Goal: Task Accomplishment & Management: Complete application form

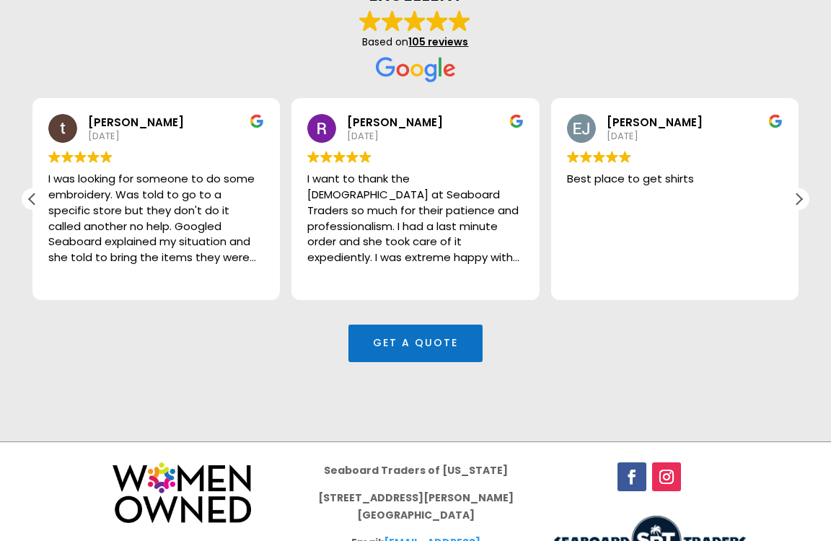
scroll to position [4392, 0]
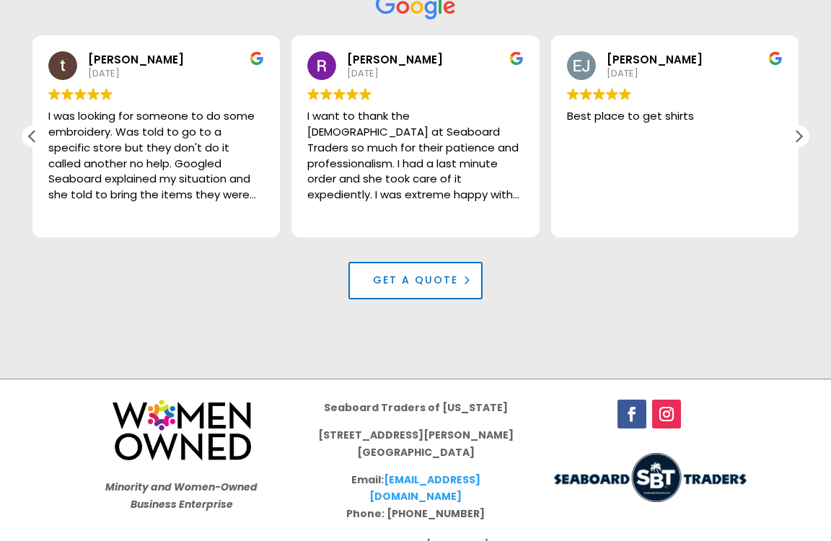
click at [420, 262] on link "Get a Quote" at bounding box center [416, 281] width 134 height 38
